Goal: Submit feedback/report problem

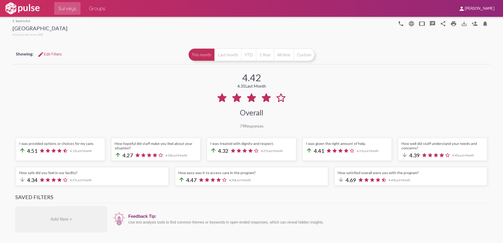
scroll to position [207, 0]
